Goal: Task Accomplishment & Management: Manage account settings

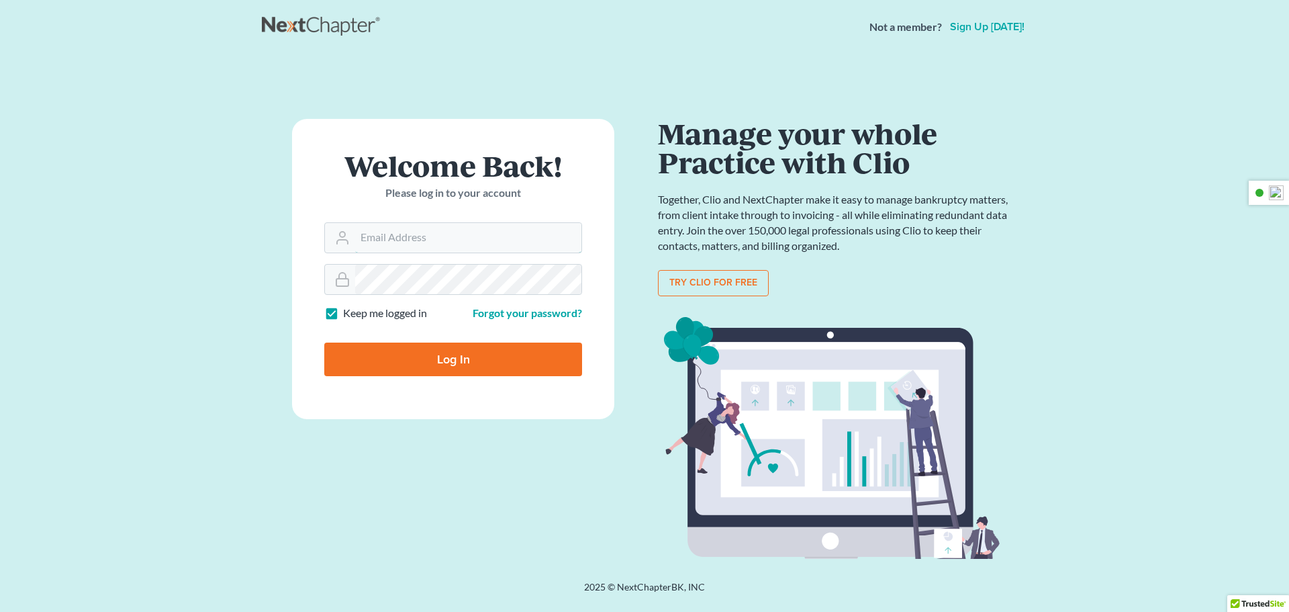
type input "[PERSON_NAME][EMAIL_ADDRESS][DOMAIN_NAME]"
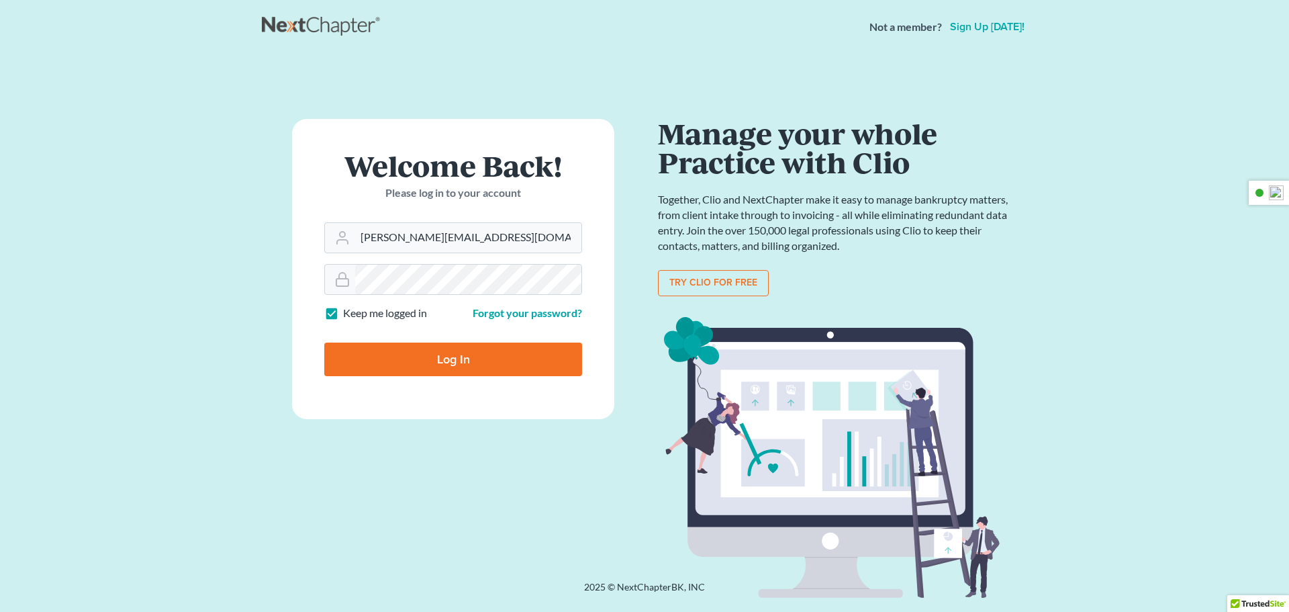
click at [452, 359] on input "Log In" at bounding box center [453, 359] width 258 height 34
type input "Thinking..."
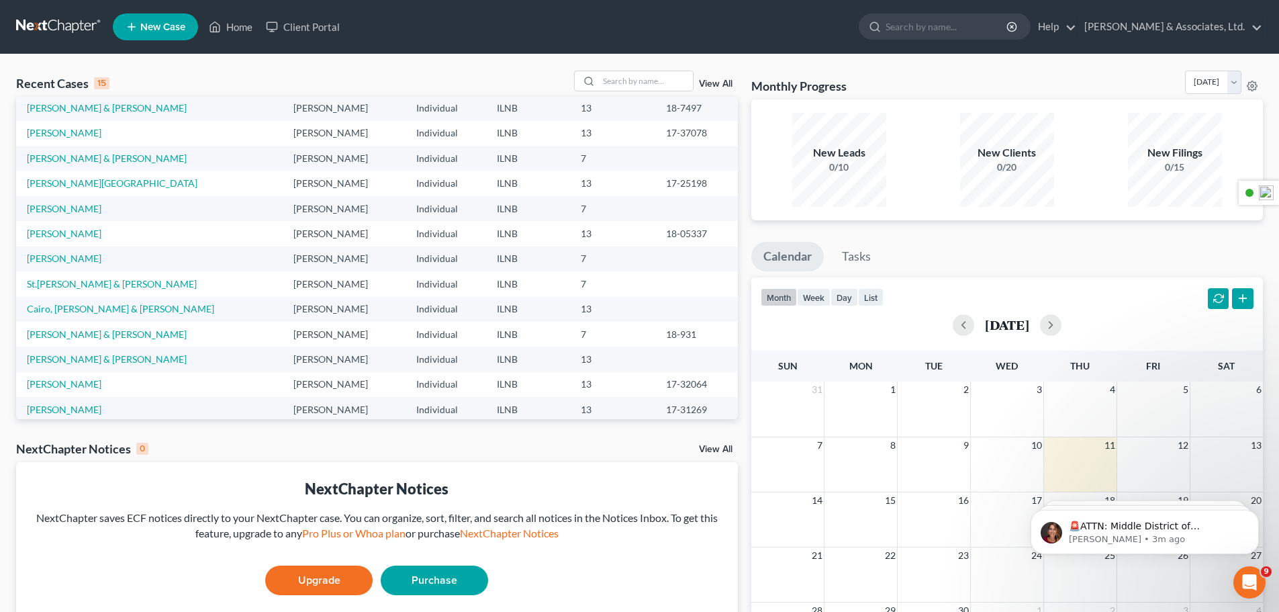
scroll to position [92, 0]
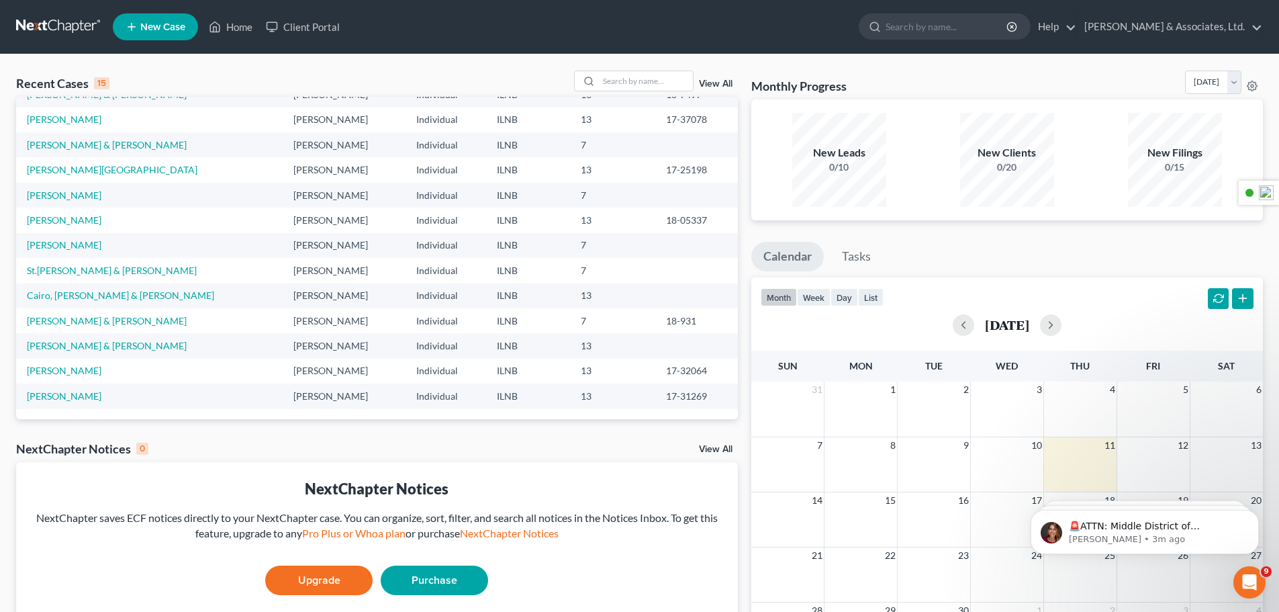
click at [308, 583] on link "Upgrade" at bounding box center [318, 580] width 107 height 30
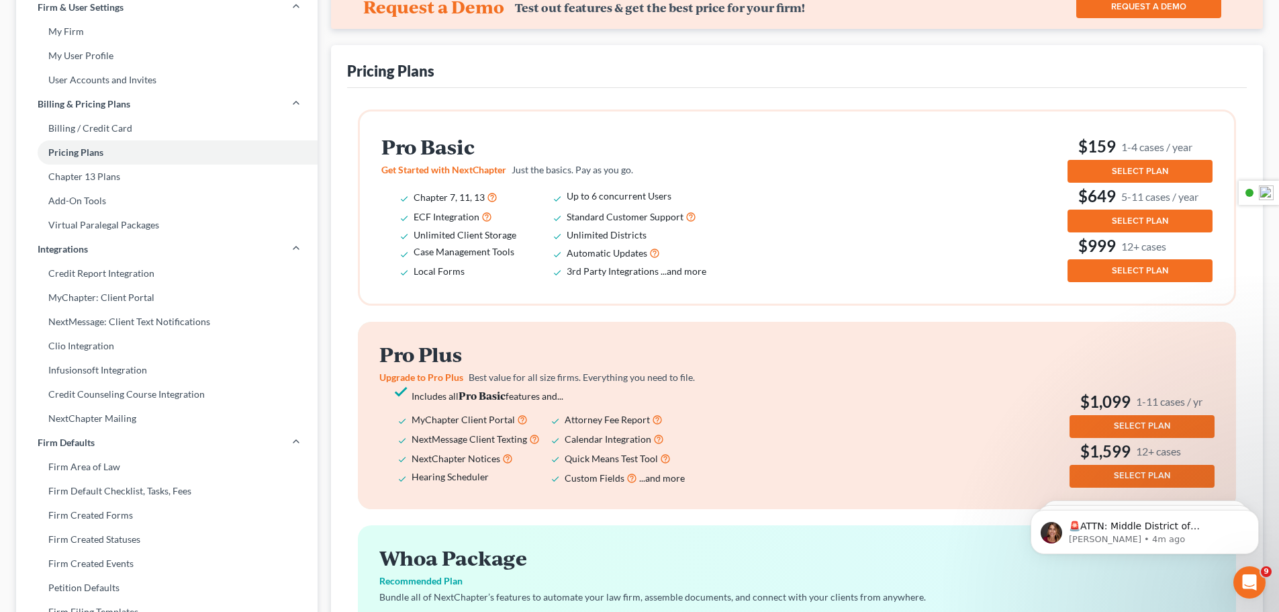
scroll to position [70, 0]
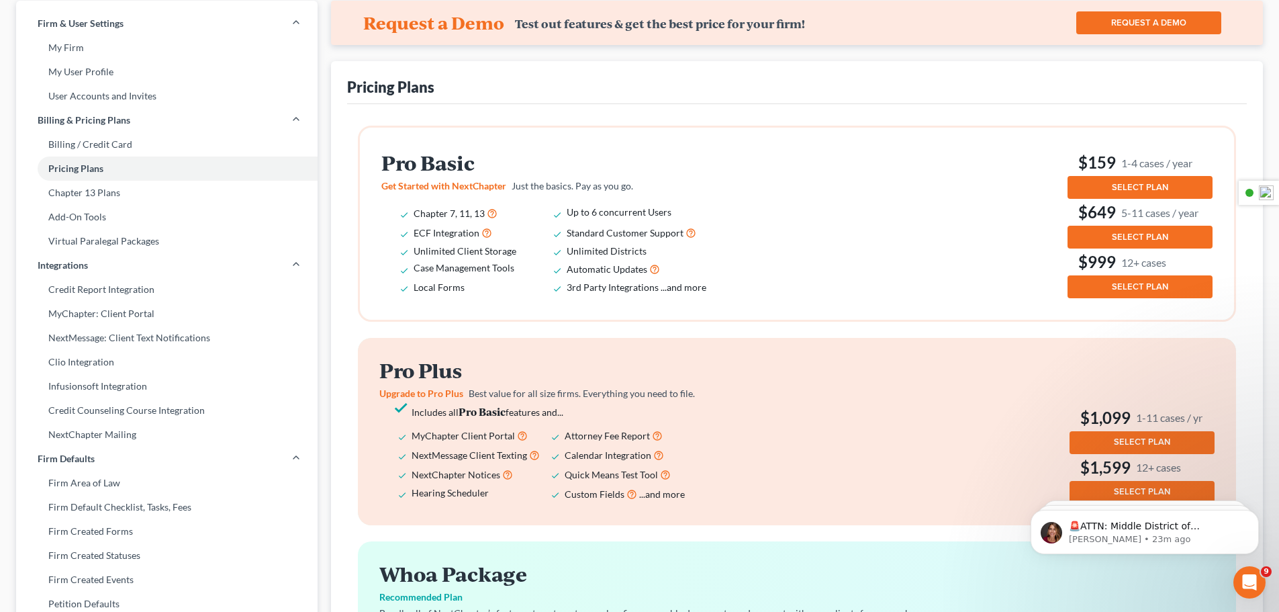
click at [710, 52] on div "Request a Demo Test out features & get the best price for your firm! REQUEST A …" at bounding box center [797, 475] width 932 height 948
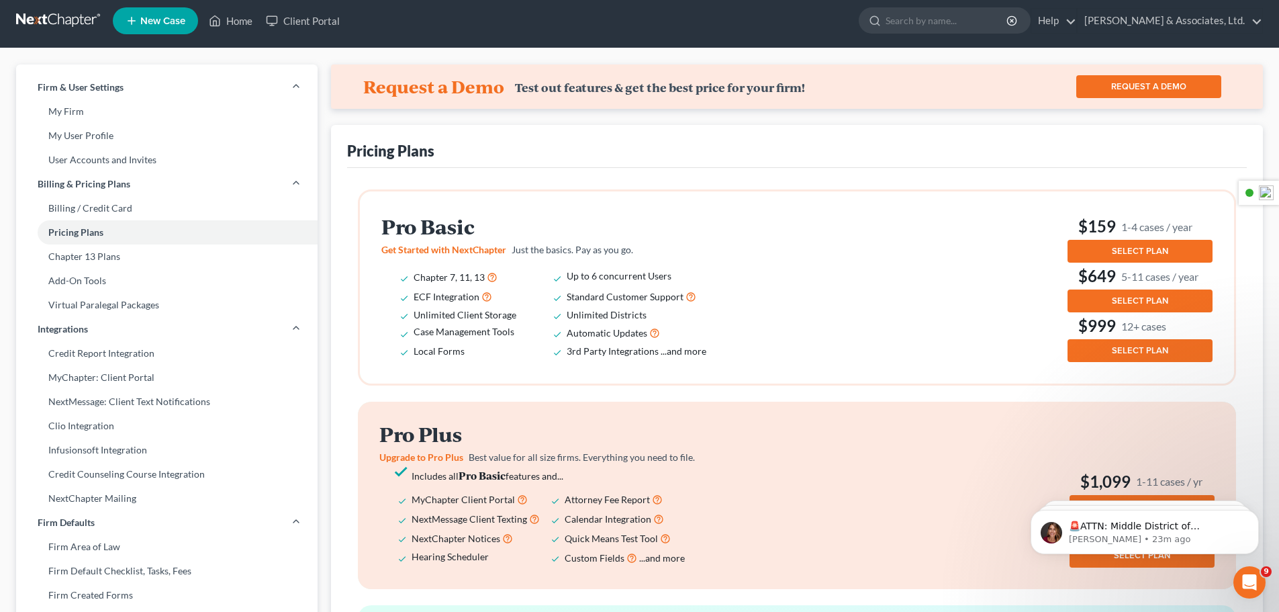
scroll to position [0, 0]
